Goal: Task Accomplishment & Management: Manage account settings

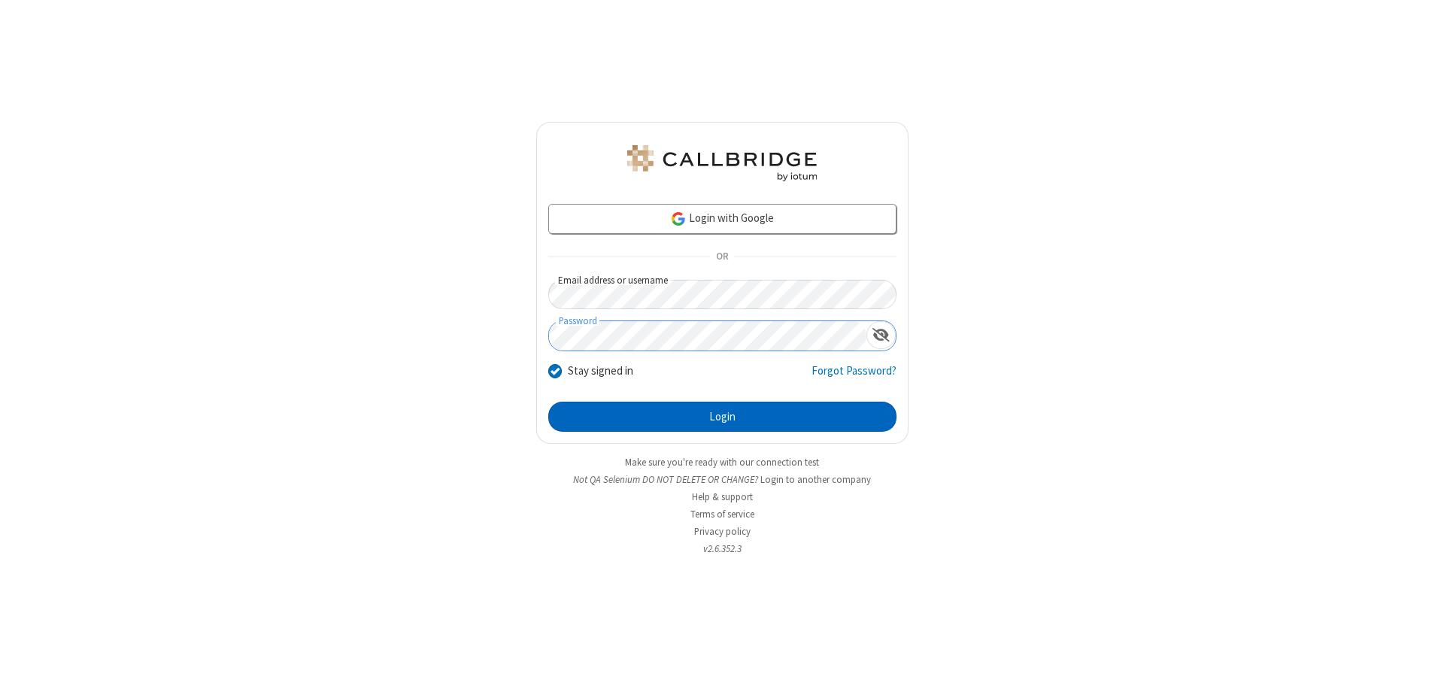
click at [722, 417] on button "Login" at bounding box center [722, 417] width 348 height 30
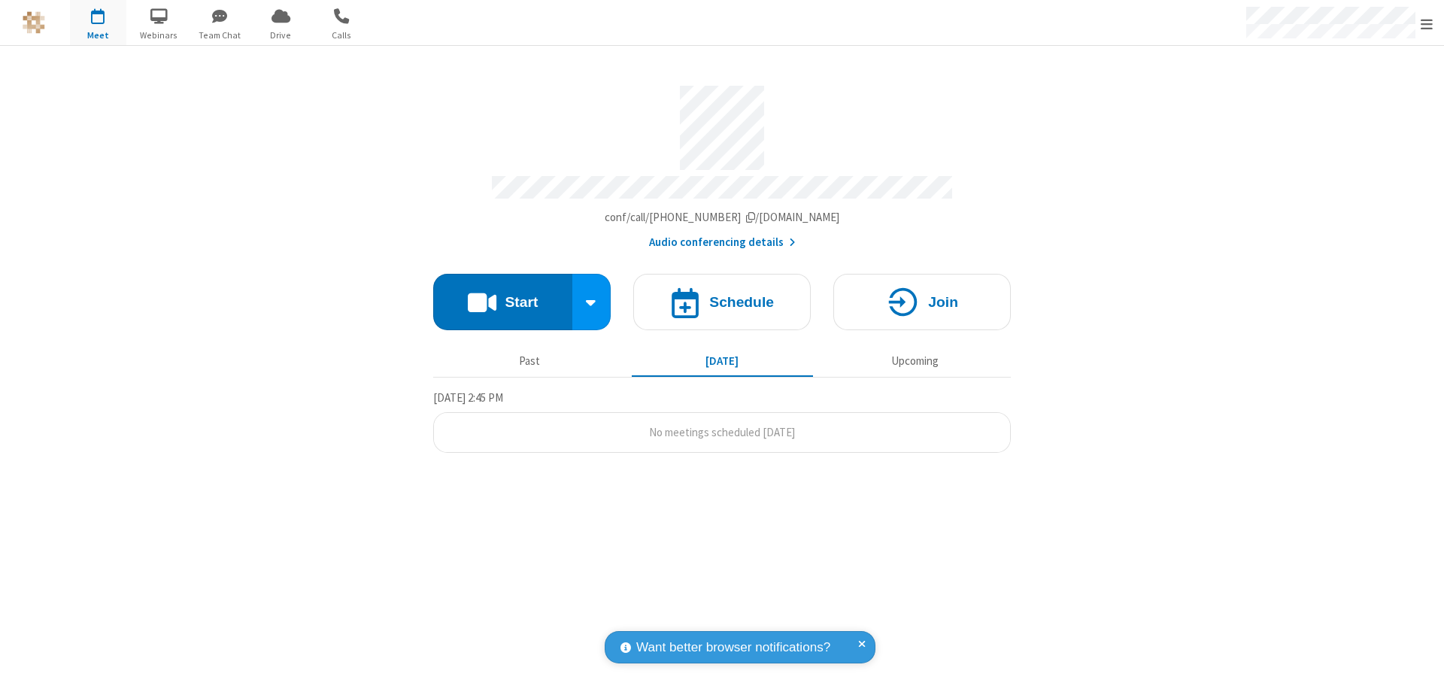
click at [1427, 23] on span "Open menu" at bounding box center [1427, 24] width 12 height 15
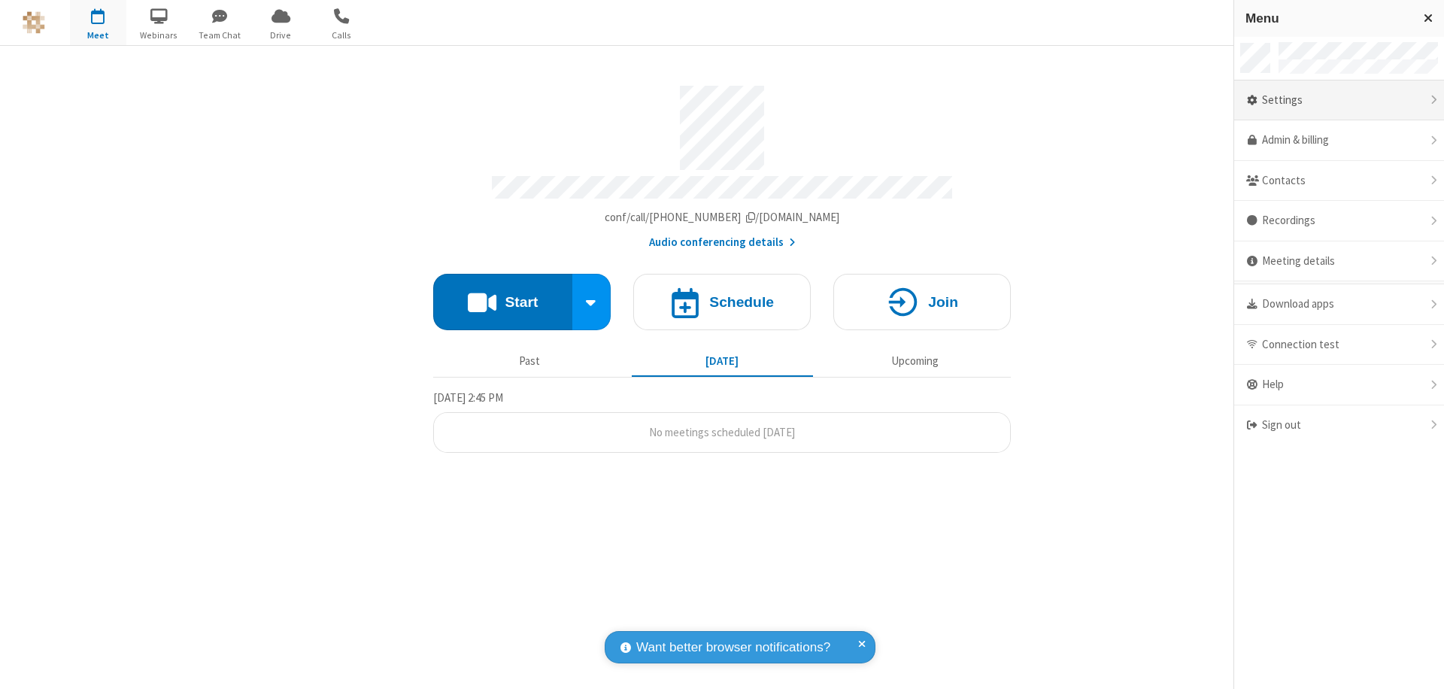
click at [1339, 100] on div "Settings" at bounding box center [1339, 100] width 210 height 41
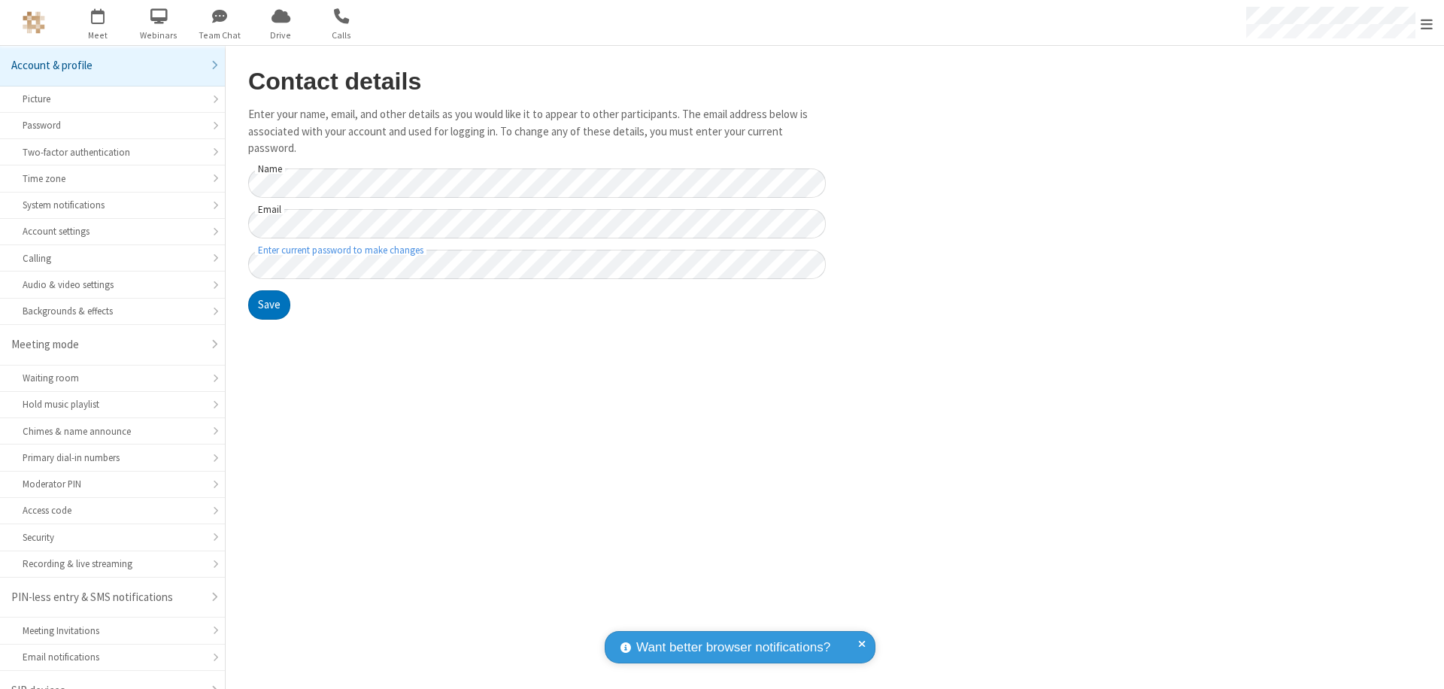
scroll to position [21, 0]
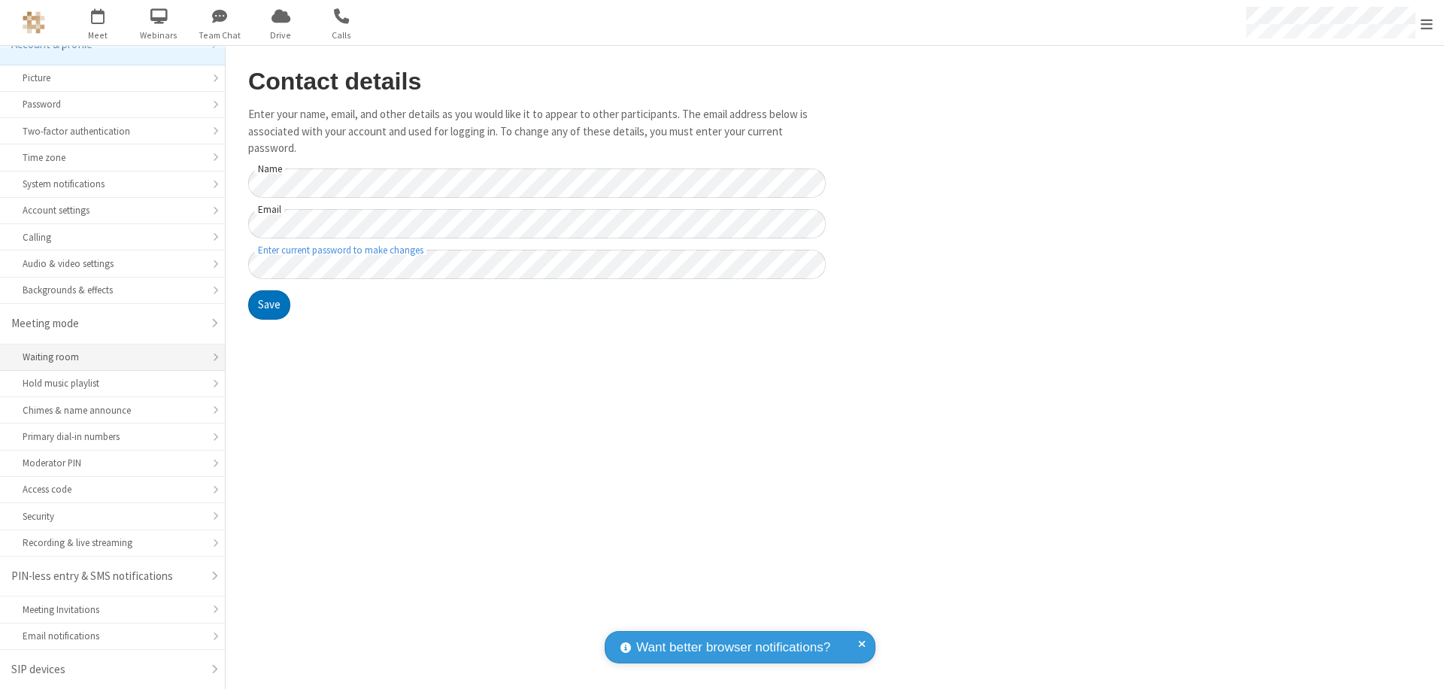
click at [107, 357] on div "Waiting room" at bounding box center [113, 357] width 180 height 14
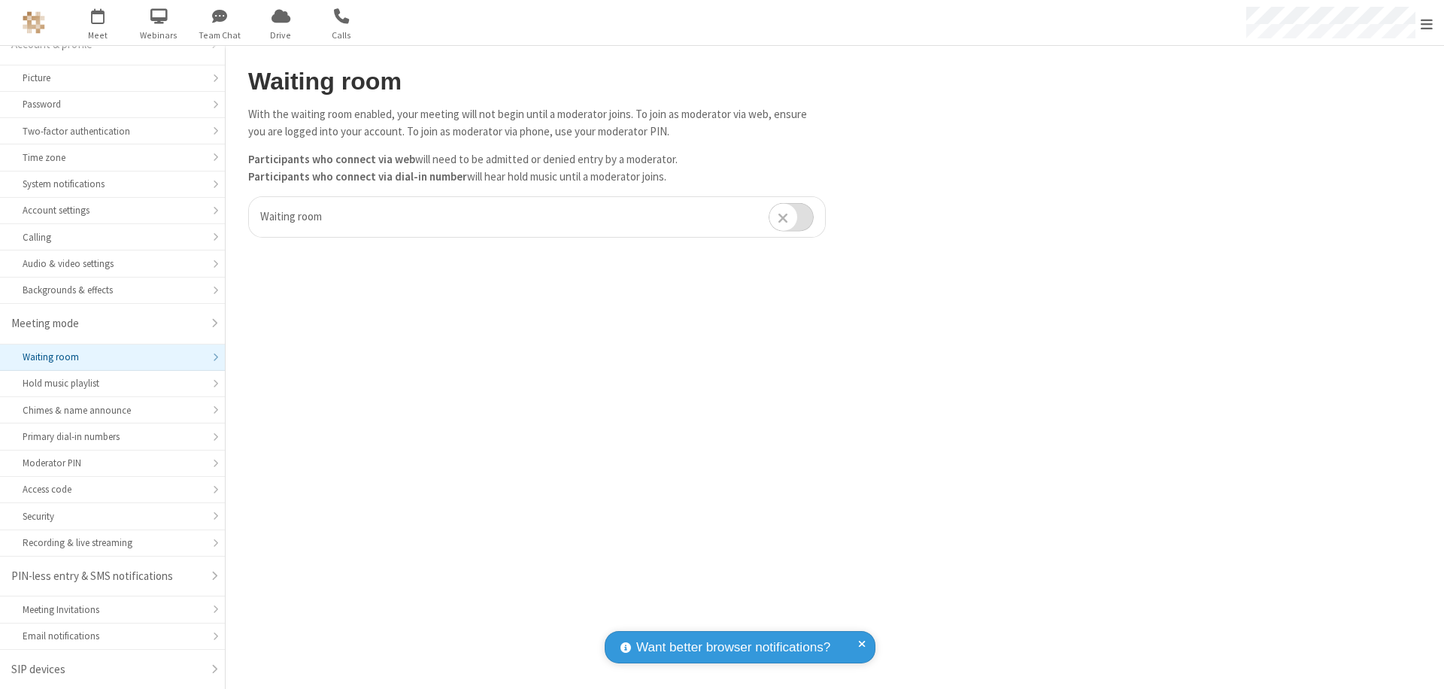
click at [791, 217] on input "checkbox" at bounding box center [791, 216] width 45 height 29
checkbox input "true"
click at [1427, 23] on span "Open menu" at bounding box center [1427, 24] width 12 height 15
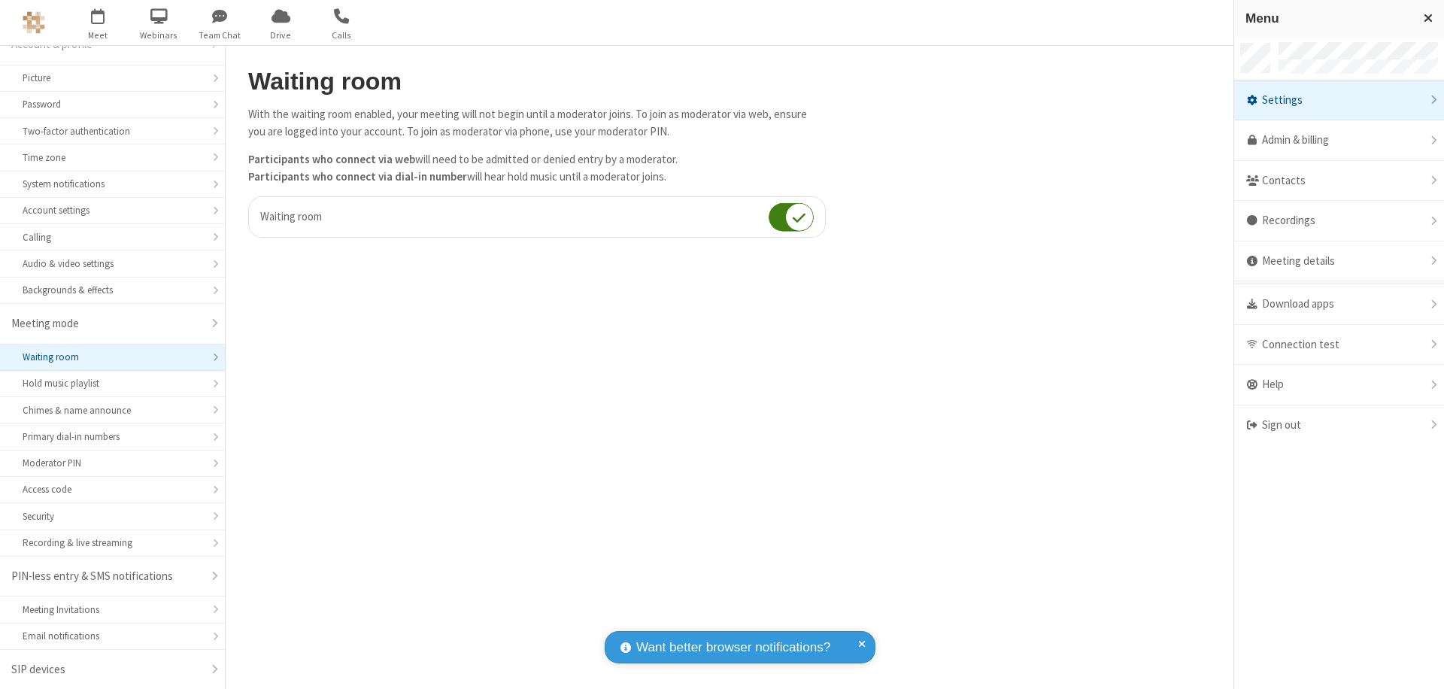
click at [1339, 425] on div "Sign out" at bounding box center [1339, 425] width 210 height 40
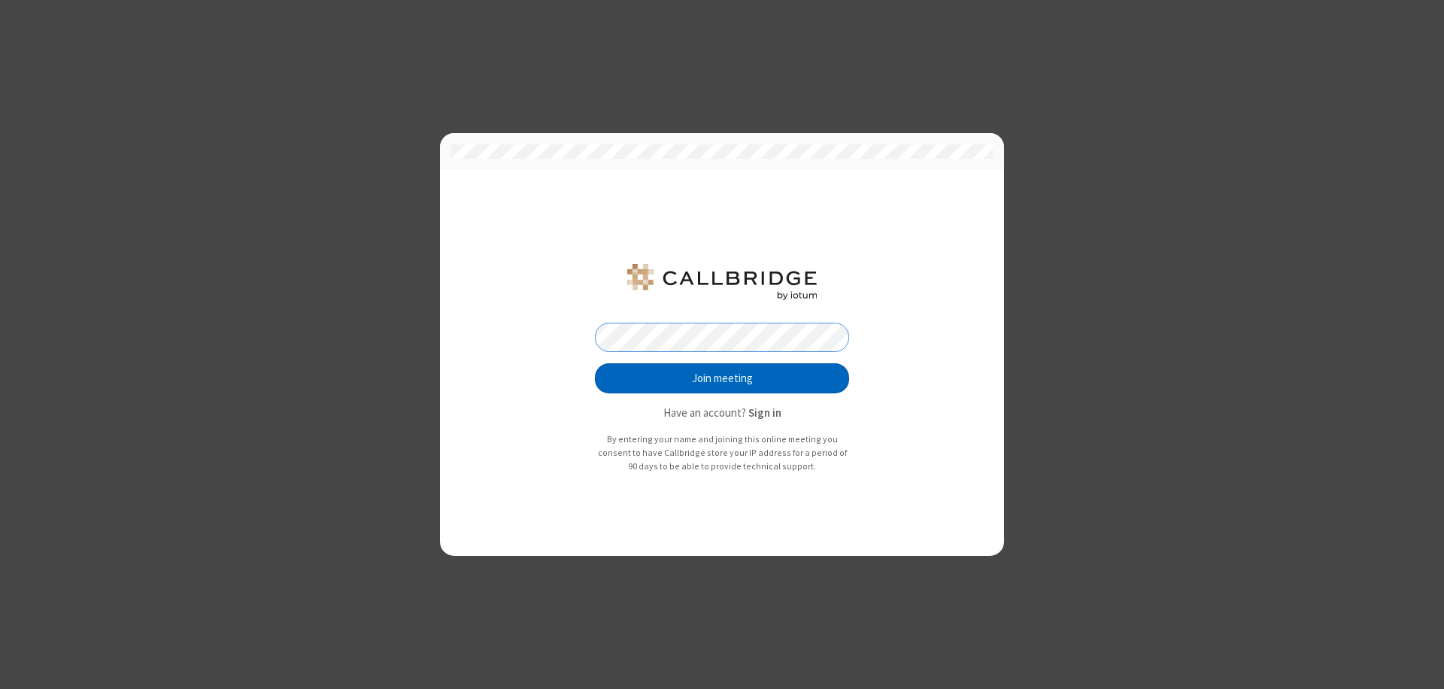
click at [722, 378] on button "Join meeting" at bounding box center [722, 378] width 254 height 30
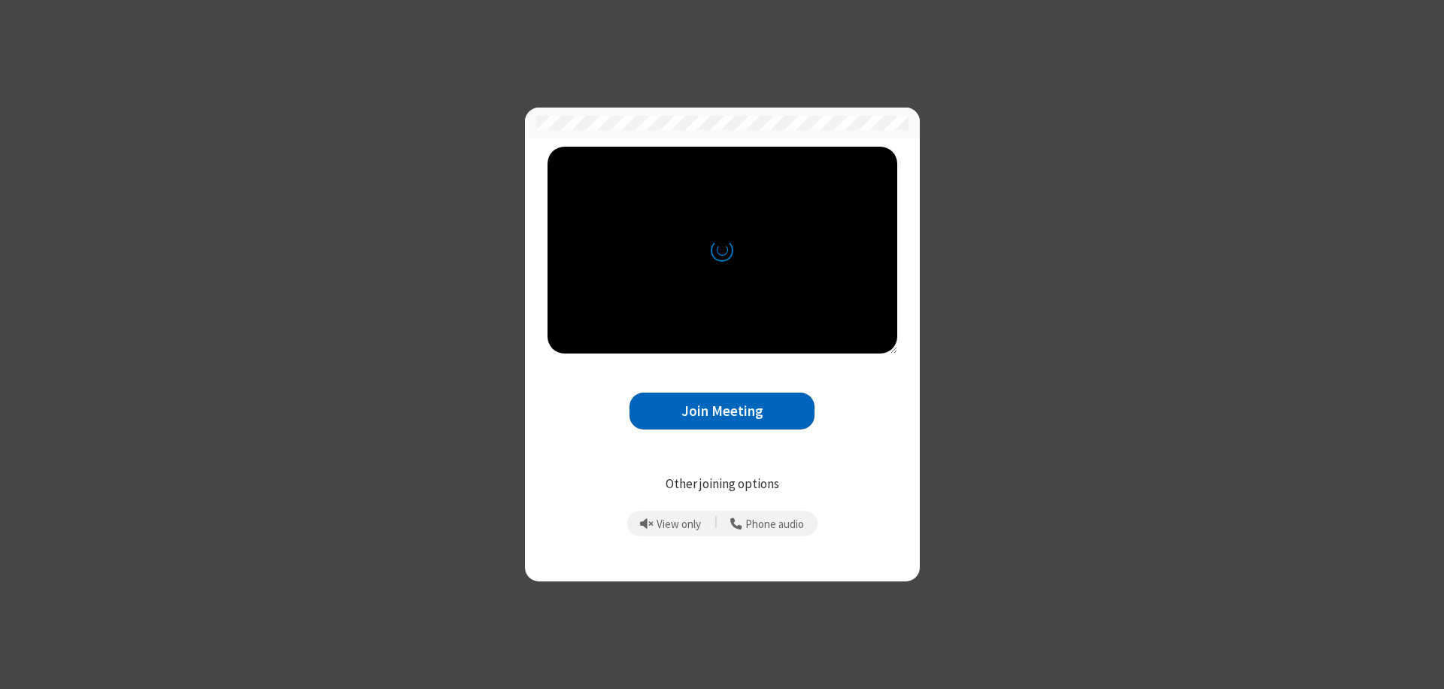
click at [722, 411] on button "Join Meeting" at bounding box center [722, 411] width 185 height 37
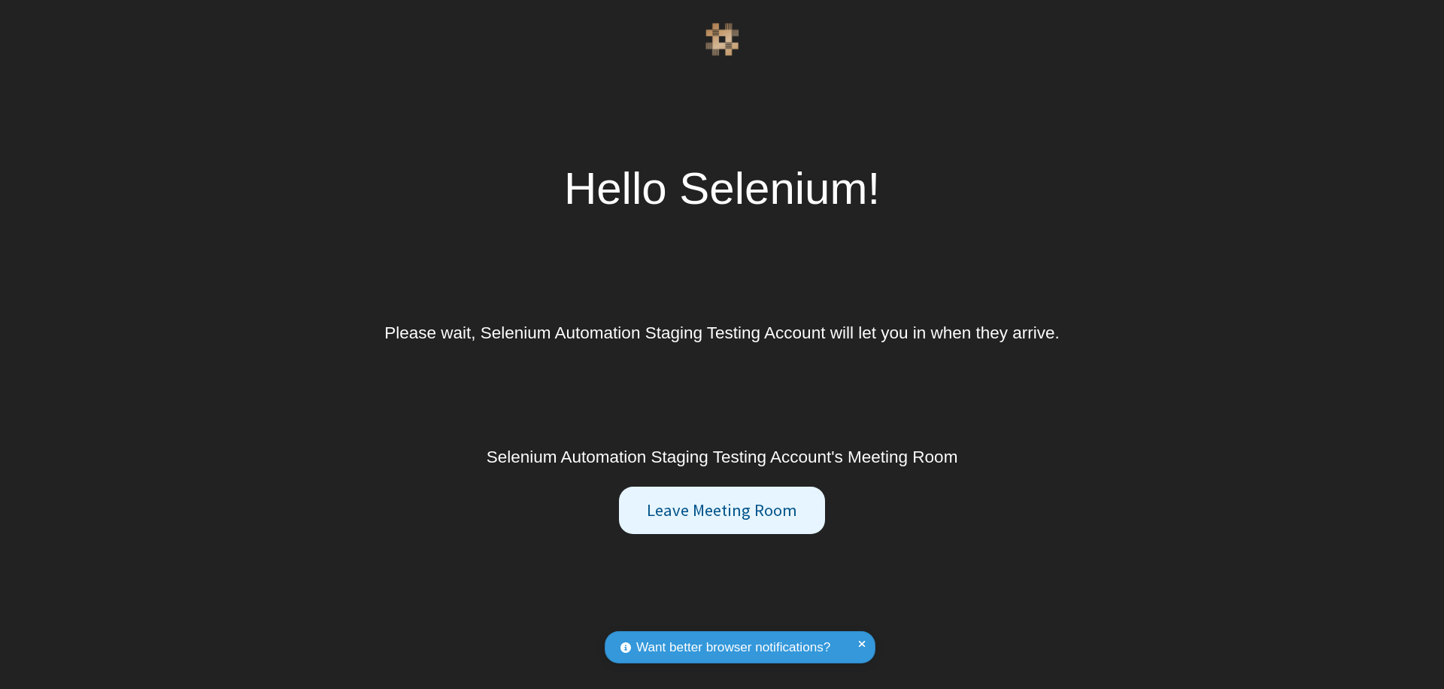
click at [721, 510] on button "Leave Meeting Room" at bounding box center [721, 511] width 205 height 48
